Goal: Task Accomplishment & Management: Complete application form

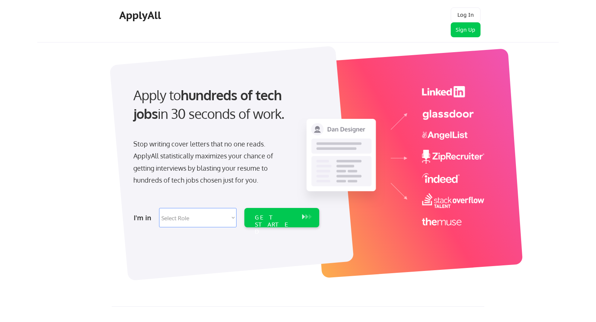
click at [206, 218] on select "Select Role Software Engineering Product Management Customer Success Sales UI/U…" at bounding box center [198, 217] width 78 height 19
select select ""marketing___comms""
click at [159, 208] on select "Select Role Software Engineering Product Management Customer Success Sales UI/U…" at bounding box center [198, 217] width 78 height 19
select select ""marketing___comms""
click at [273, 215] on div "GET STARTED" at bounding box center [275, 225] width 40 height 22
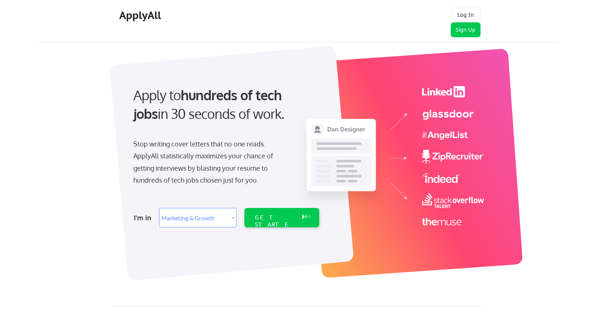
select select ""marketing___comms""
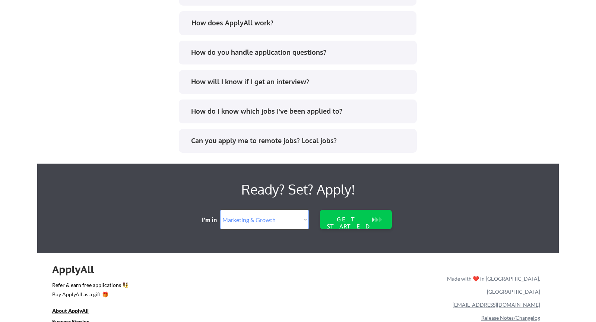
scroll to position [1541, 0]
